Goal: Leave review/rating

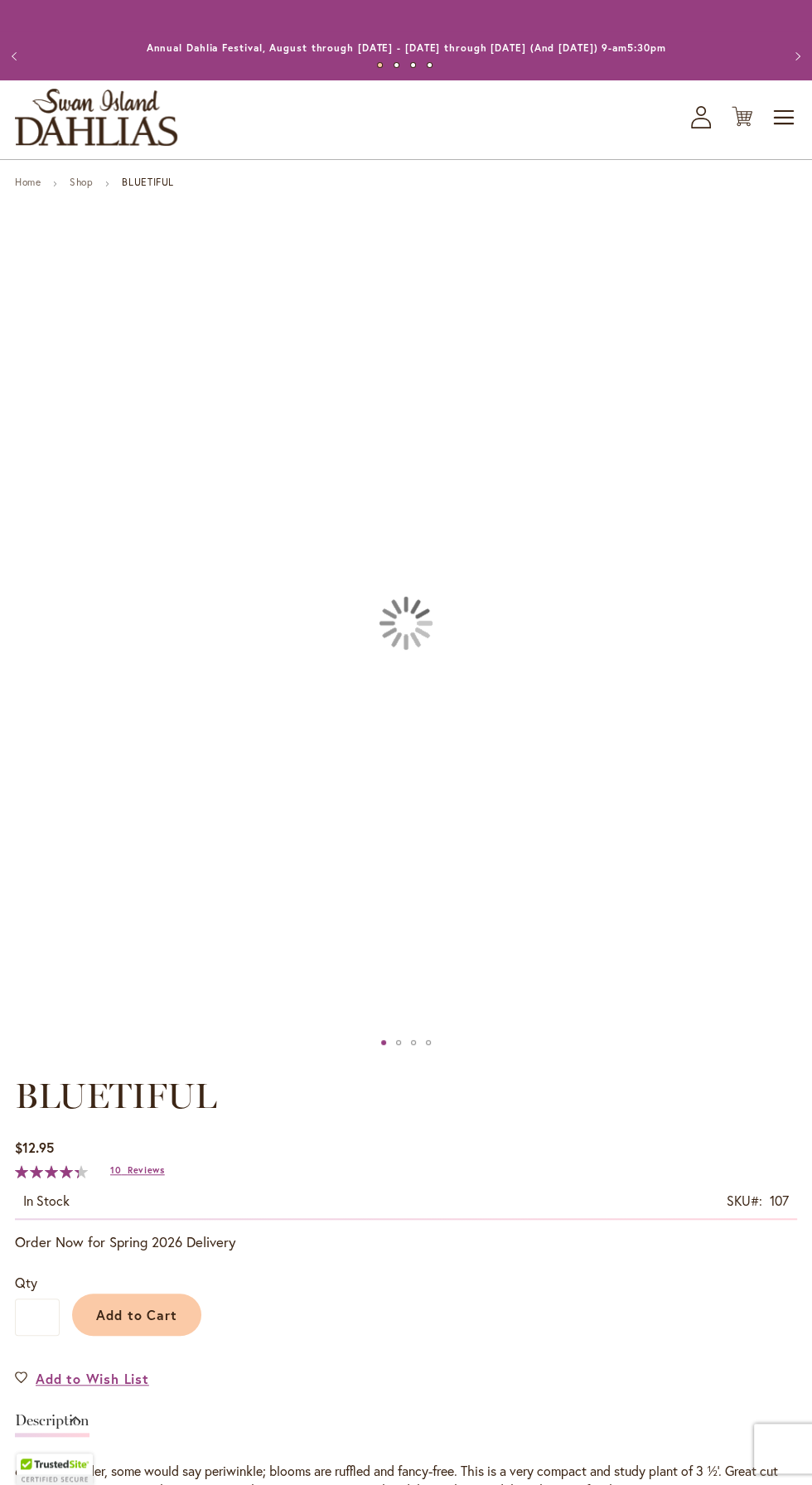
type input "******"
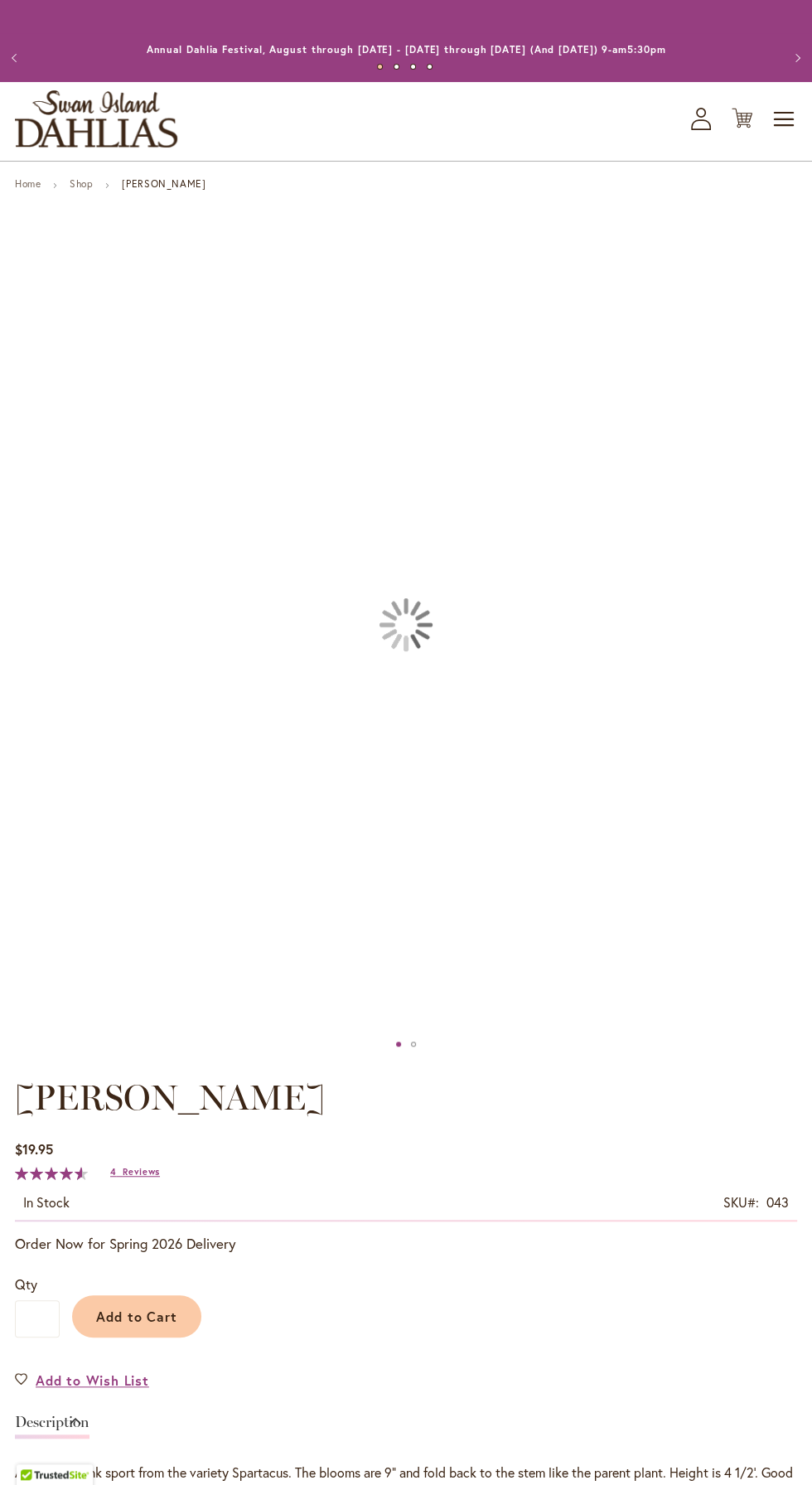
type input "******"
